Goal: Find specific page/section: Find specific page/section

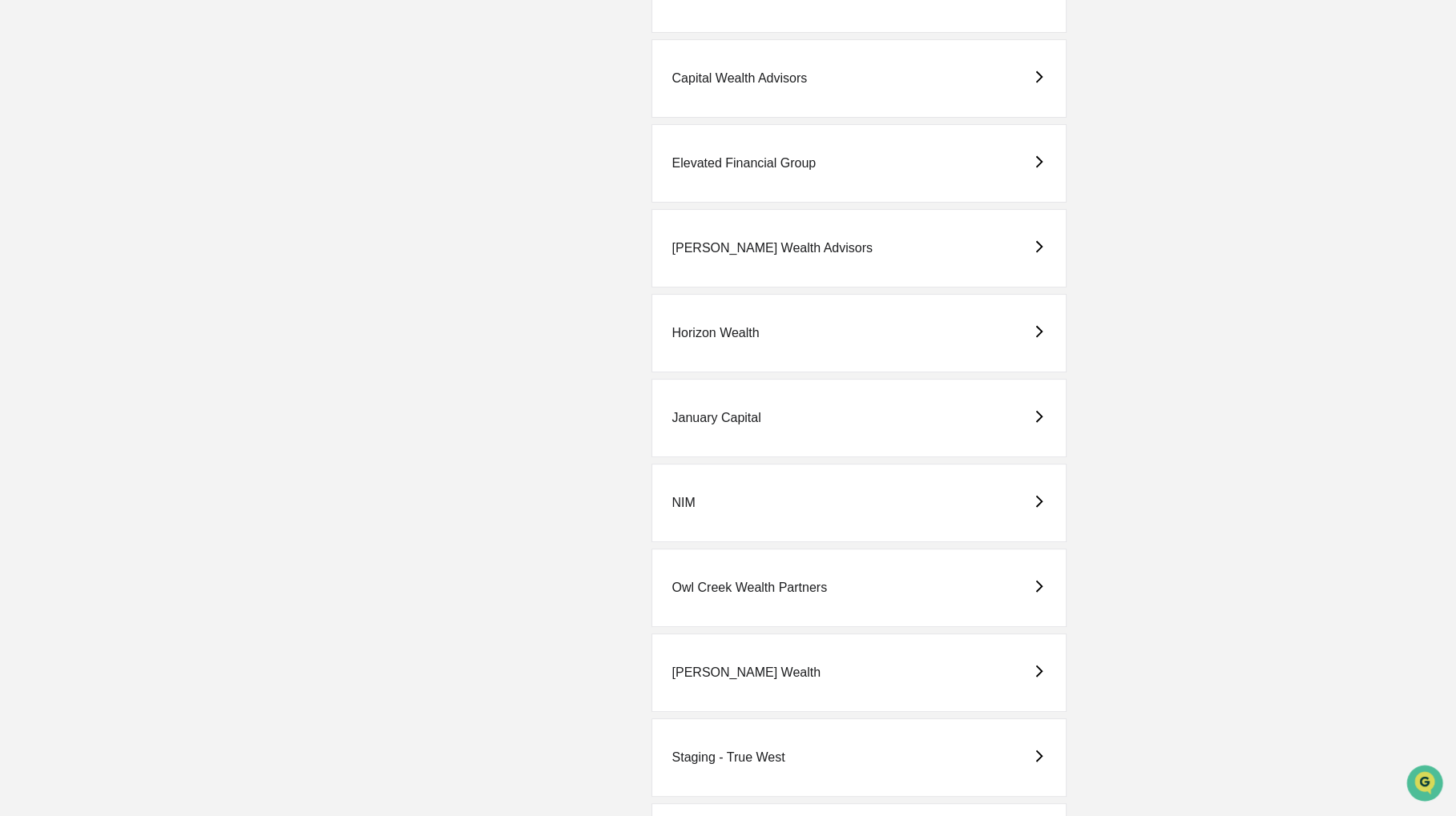
scroll to position [823, 0]
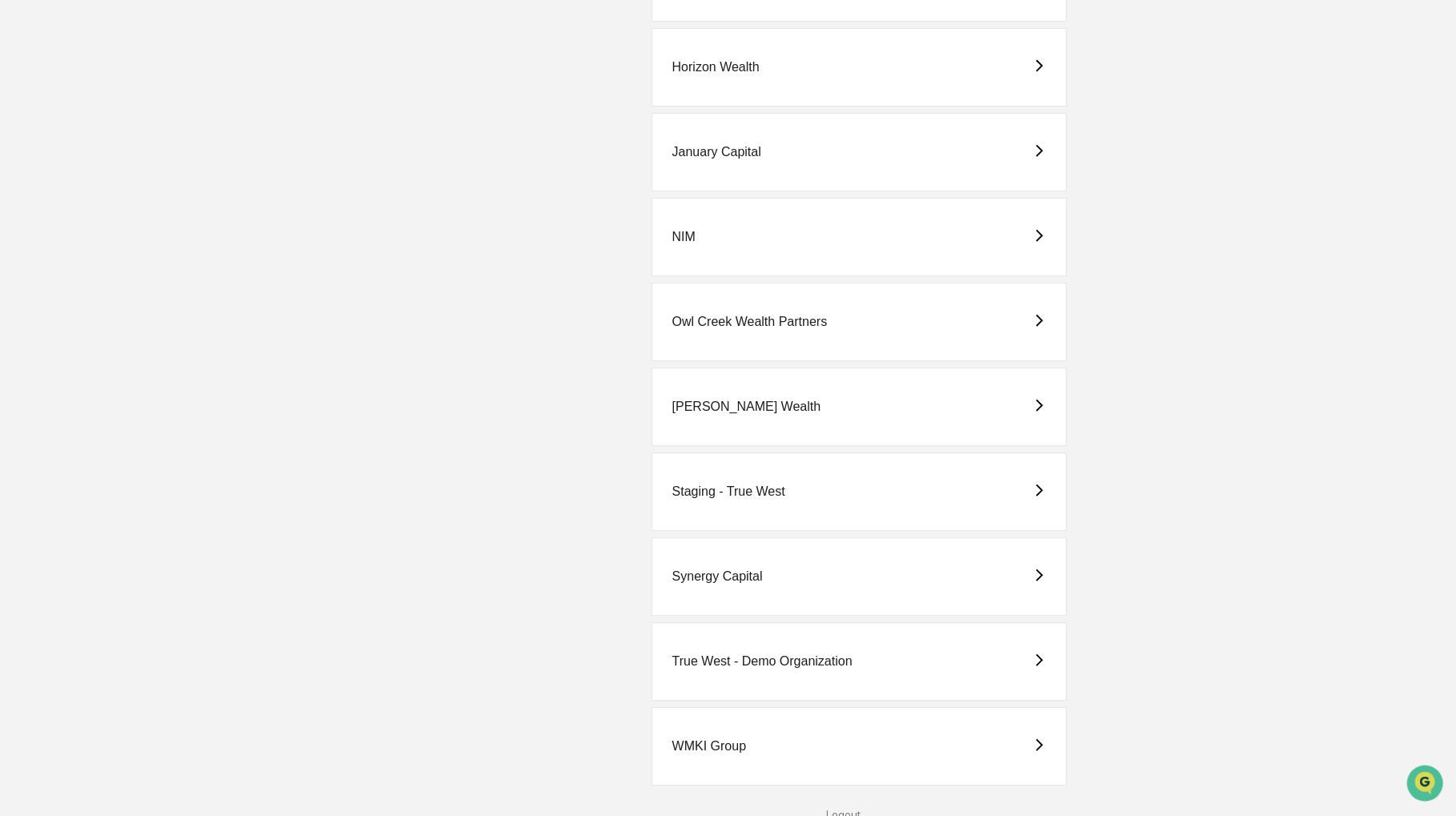
click at [815, 300] on div "Owl Creek Wealth Partners" at bounding box center [859, 322] width 414 height 79
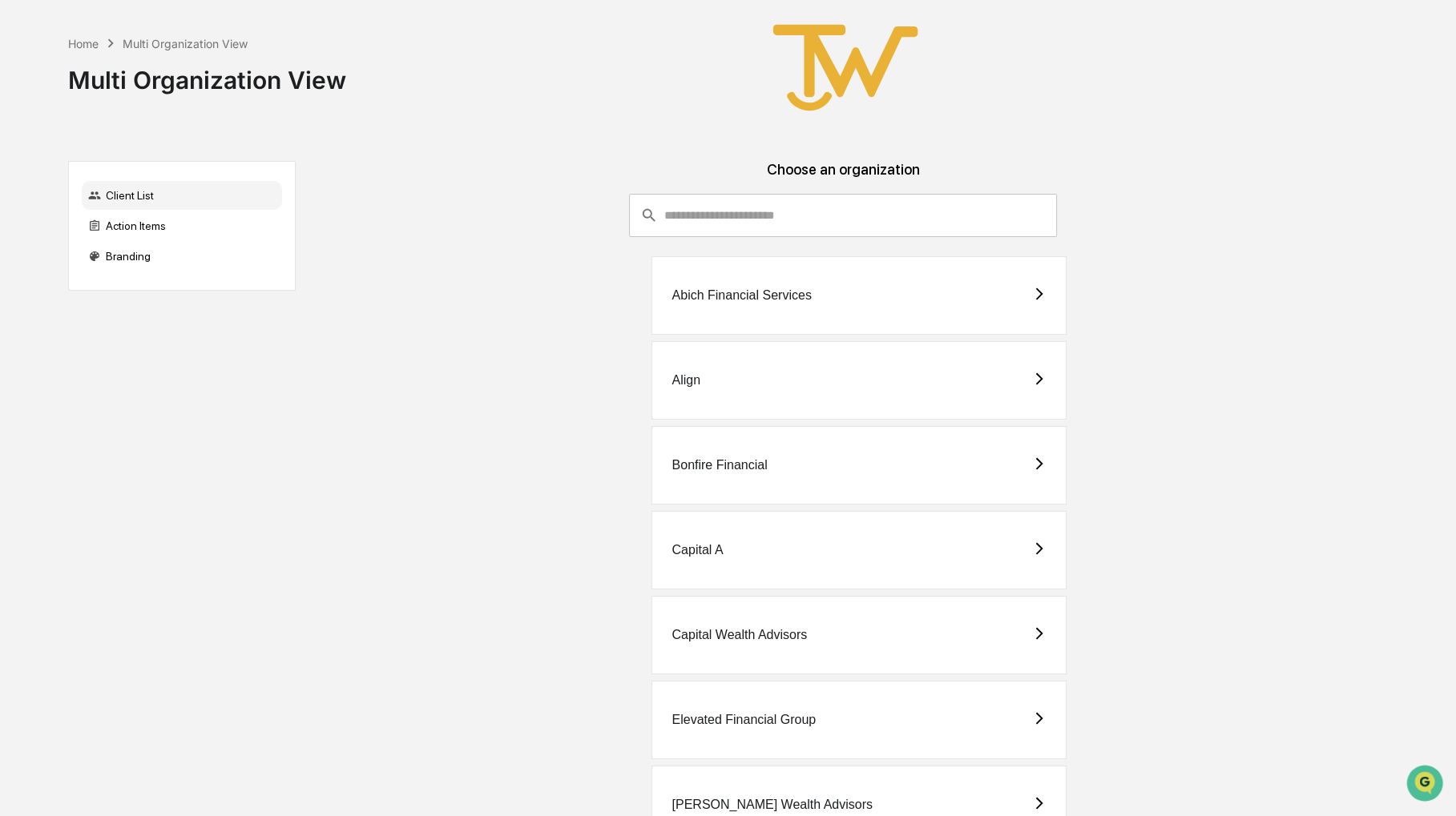
click at [770, 645] on div "Capital Wealth Advisors" at bounding box center [859, 635] width 414 height 79
